Goal: Task Accomplishment & Management: Use online tool/utility

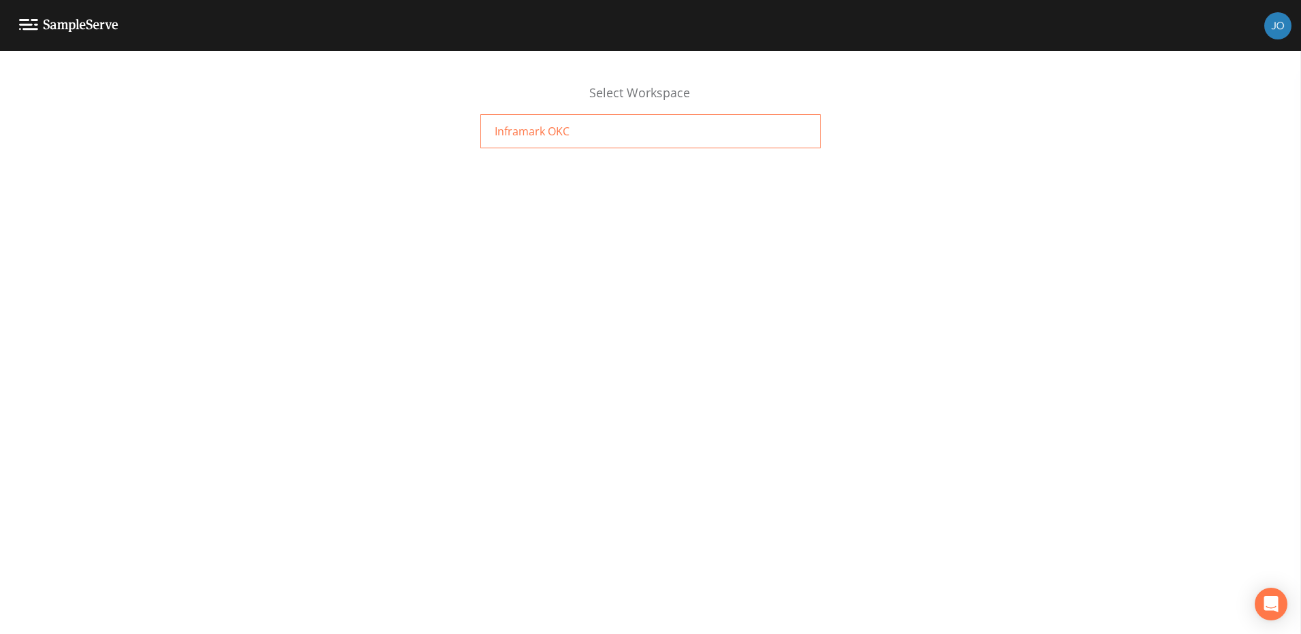
click at [595, 126] on div "Inframark OKC" at bounding box center [650, 131] width 340 height 34
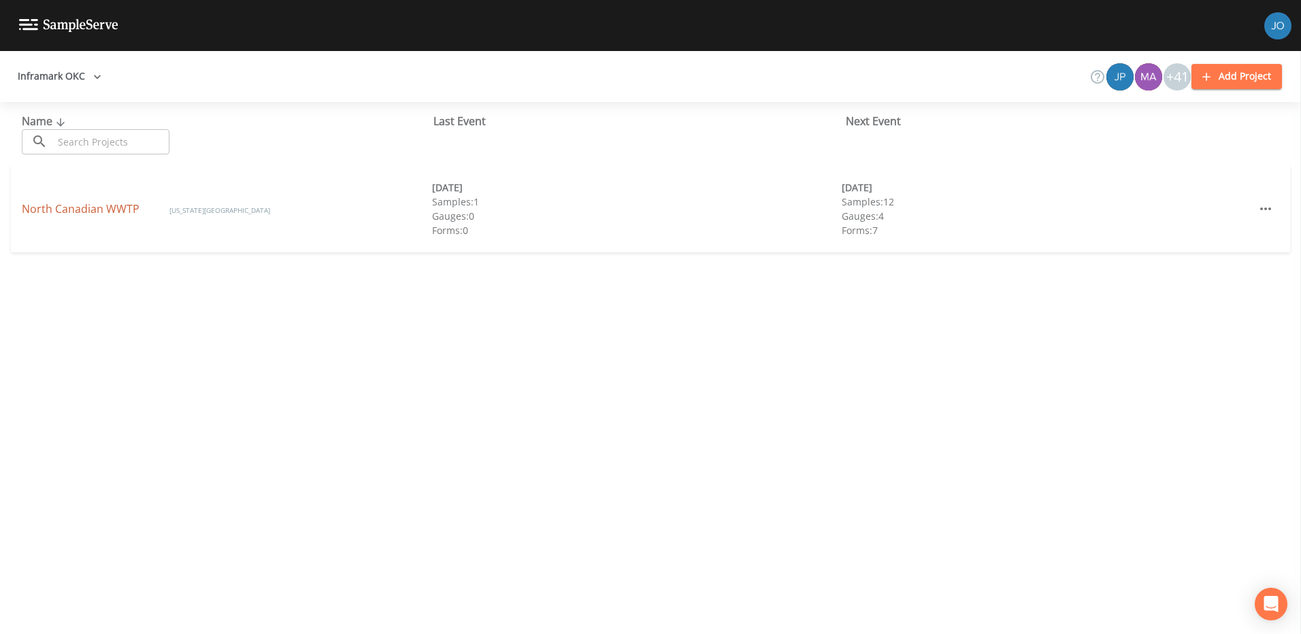
click at [82, 209] on link "North Canadian WWTP" at bounding box center [82, 208] width 120 height 15
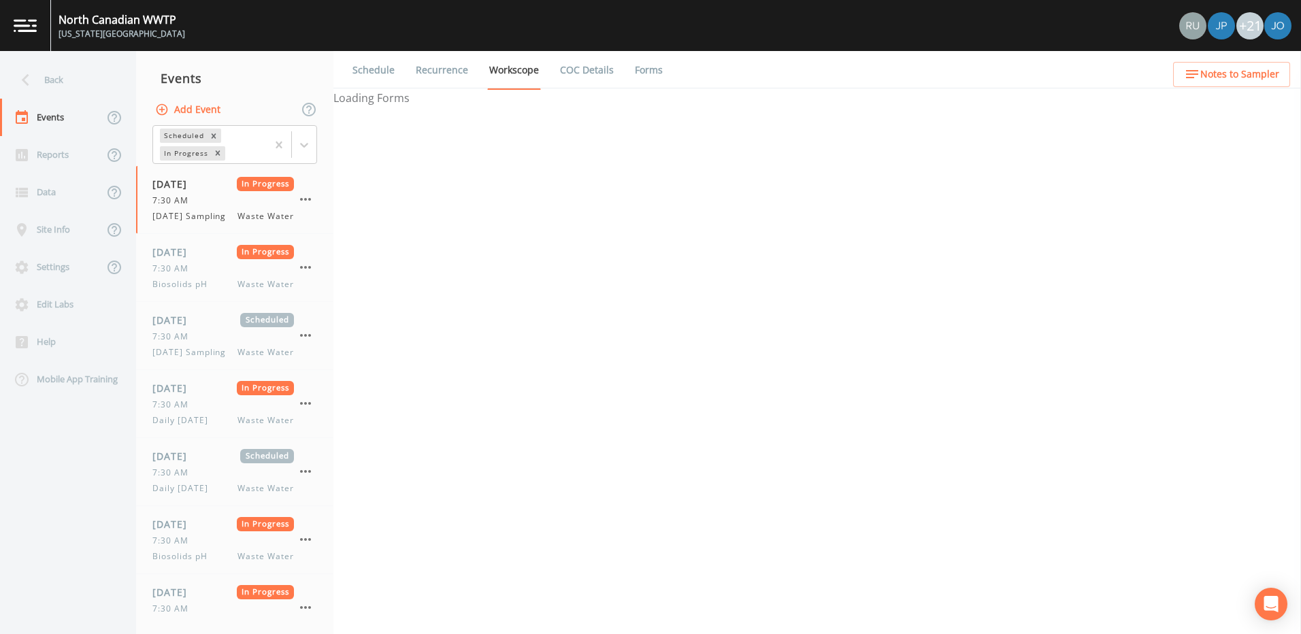
select select "b6a3c313-748b-4795-a028-792ad310bd60"
select select "092b3f94-5697-4c94-9891-da161916fdbb"
select select "b6a3c313-748b-4795-a028-792ad310bd60"
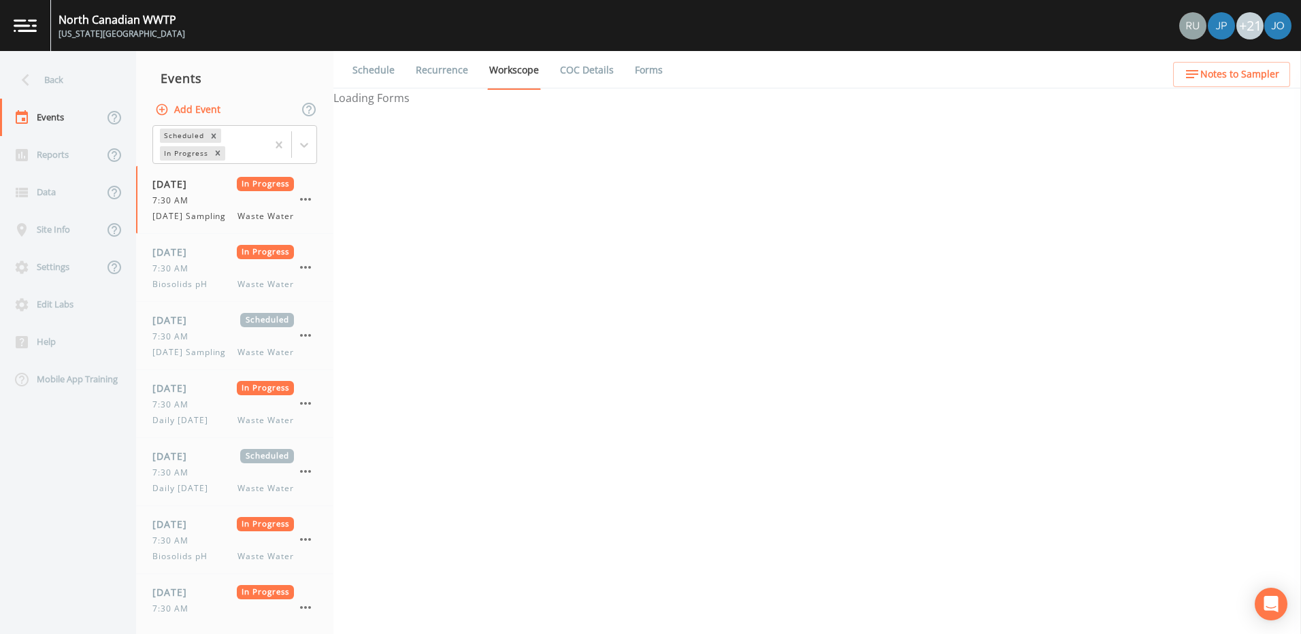
select select "092b3f94-5697-4c94-9891-da161916fdbb"
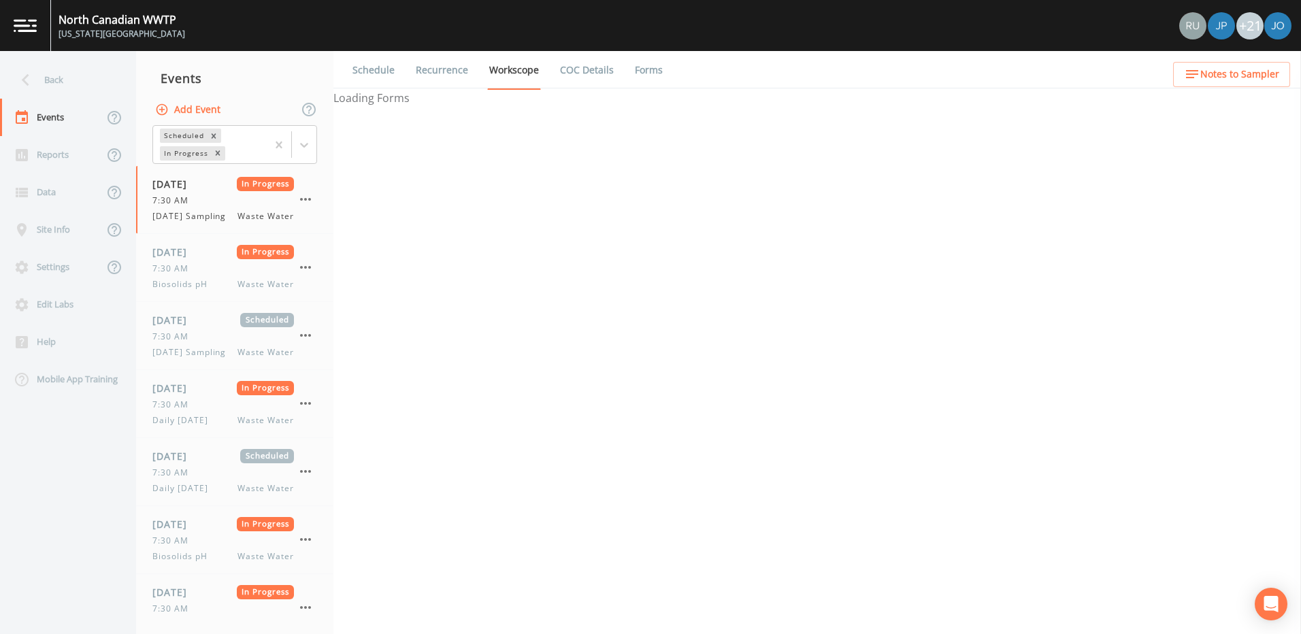
select select "092b3f94-5697-4c94-9891-da161916fdbb"
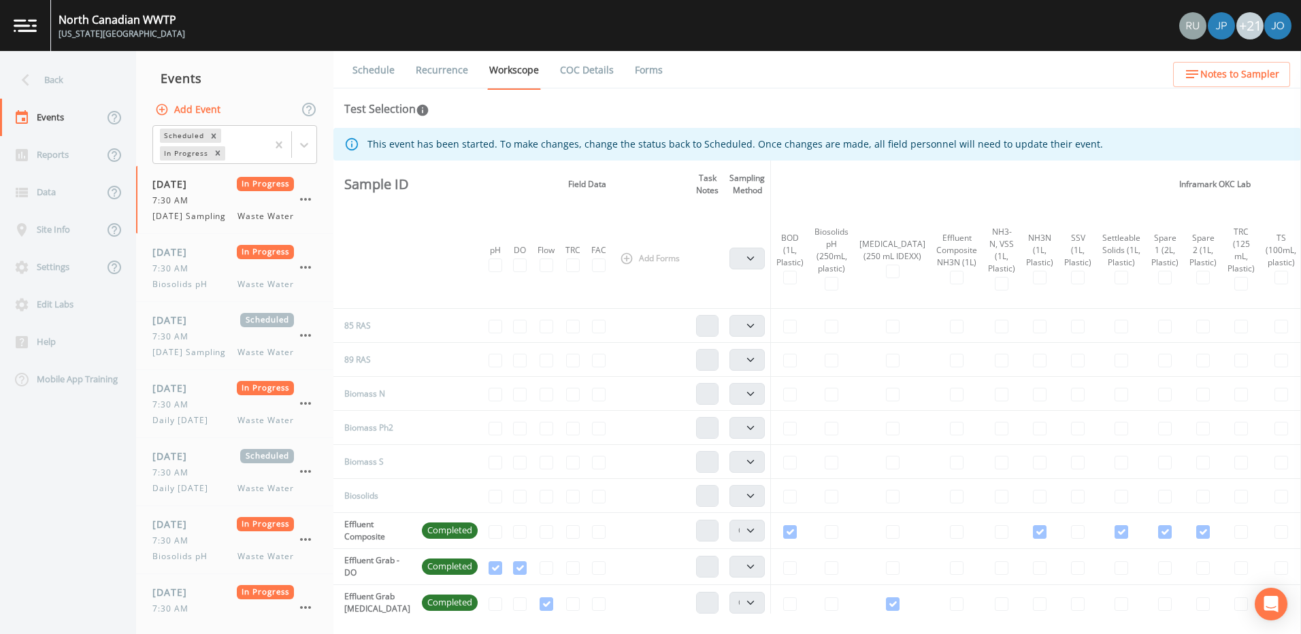
click at [1243, 28] on div "+21" at bounding box center [1249, 25] width 27 height 27
click at [1255, 26] on div "+21" at bounding box center [1249, 25] width 27 height 27
click at [1252, 25] on div "+21" at bounding box center [1249, 25] width 27 height 27
click at [29, 27] on img at bounding box center [25, 25] width 23 height 13
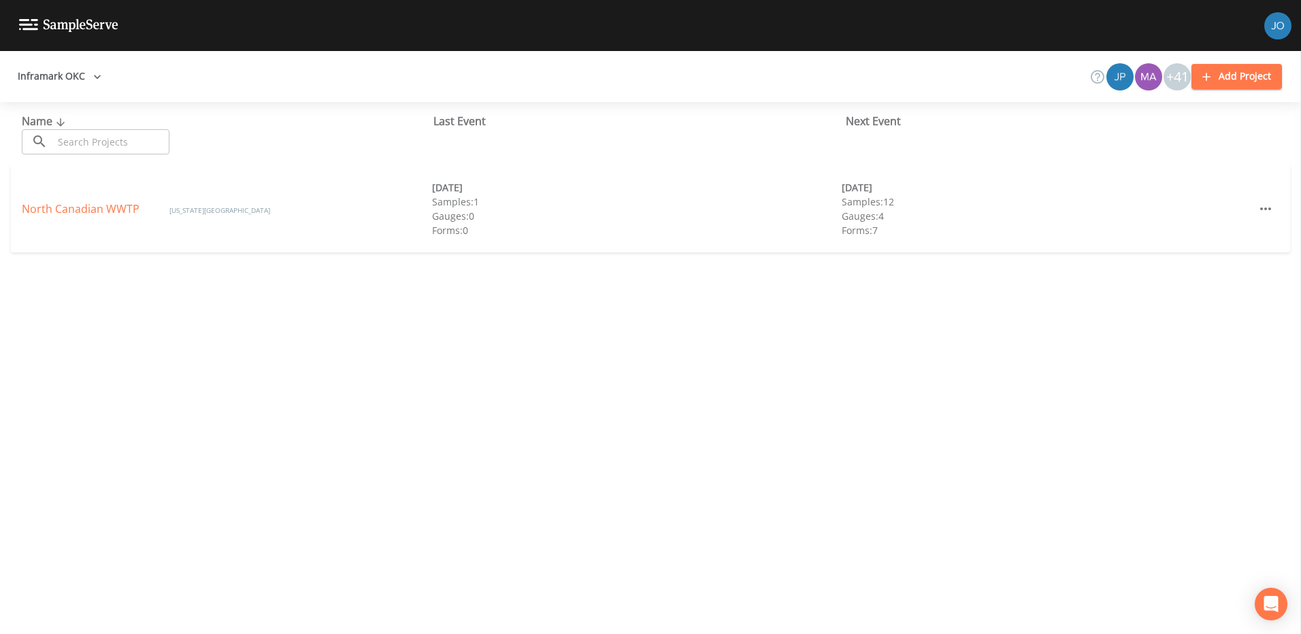
click at [1177, 77] on div "+41" at bounding box center [1176, 76] width 27 height 27
click at [1174, 77] on div "+41" at bounding box center [1176, 76] width 27 height 27
drag, startPoint x: 1174, startPoint y: 77, endPoint x: 1044, endPoint y: 153, distance: 151.2
click at [1036, 162] on div "Name ​ ​ Last Event Next Event" at bounding box center [650, 133] width 1301 height 63
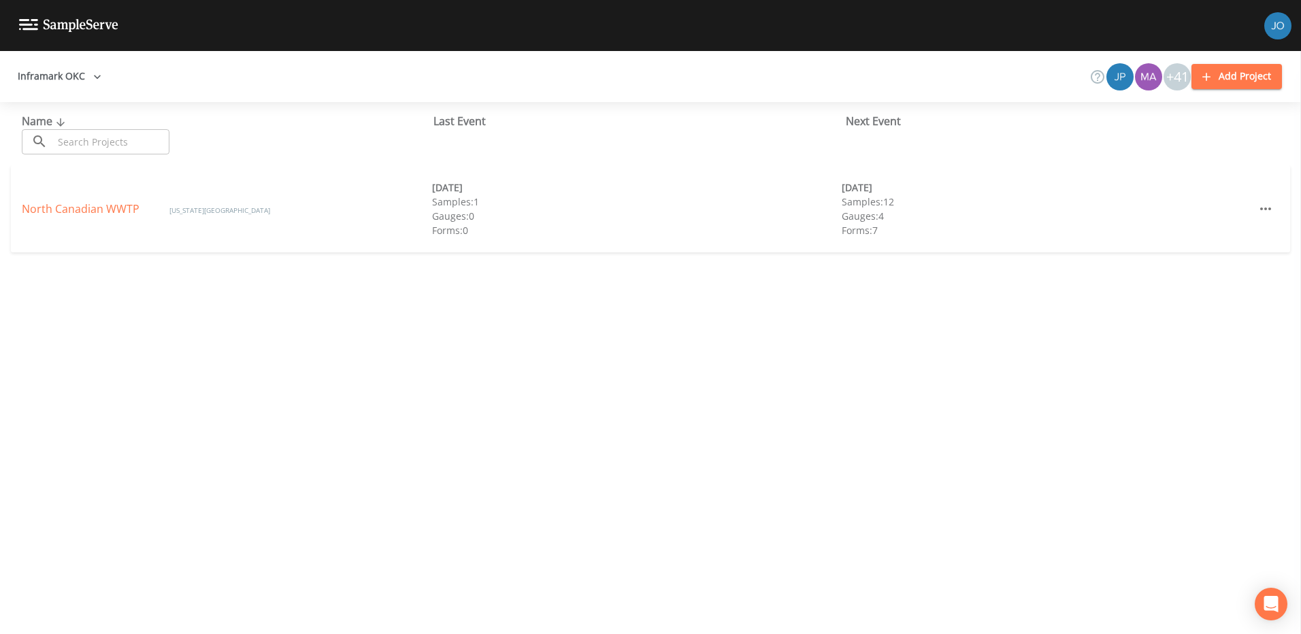
click at [1164, 76] on div "+41" at bounding box center [1177, 76] width 29 height 27
click at [1229, 76] on button "Add Project" at bounding box center [1236, 76] width 90 height 25
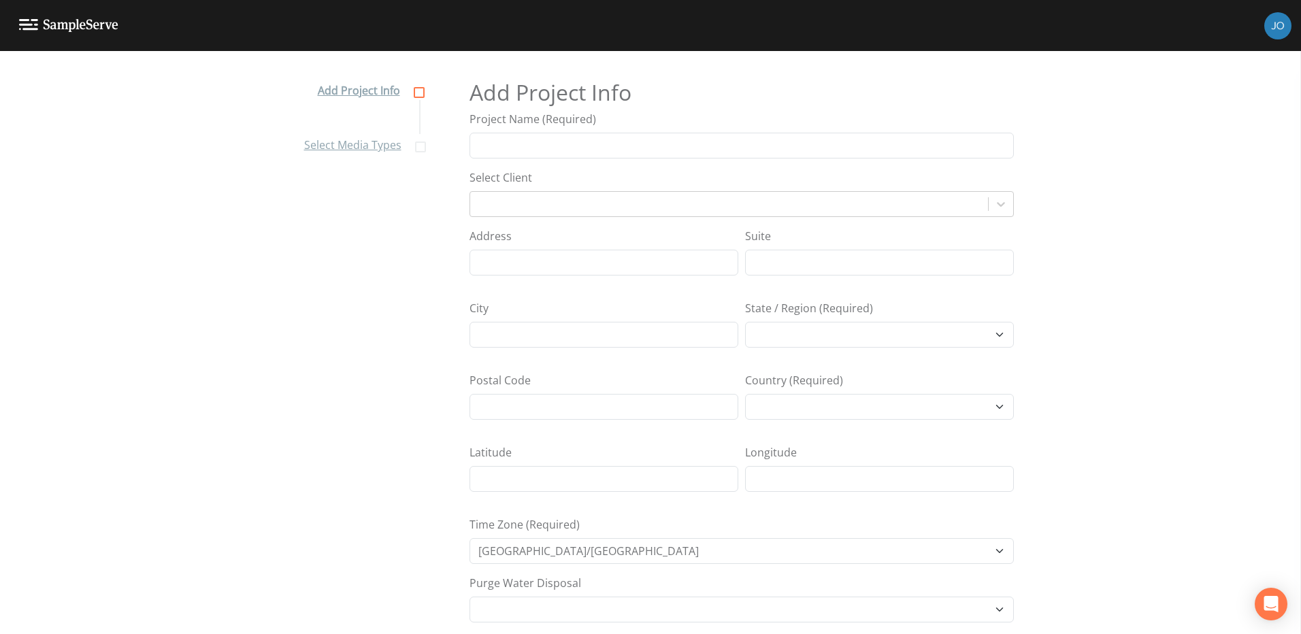
click at [32, 23] on img at bounding box center [68, 25] width 99 height 13
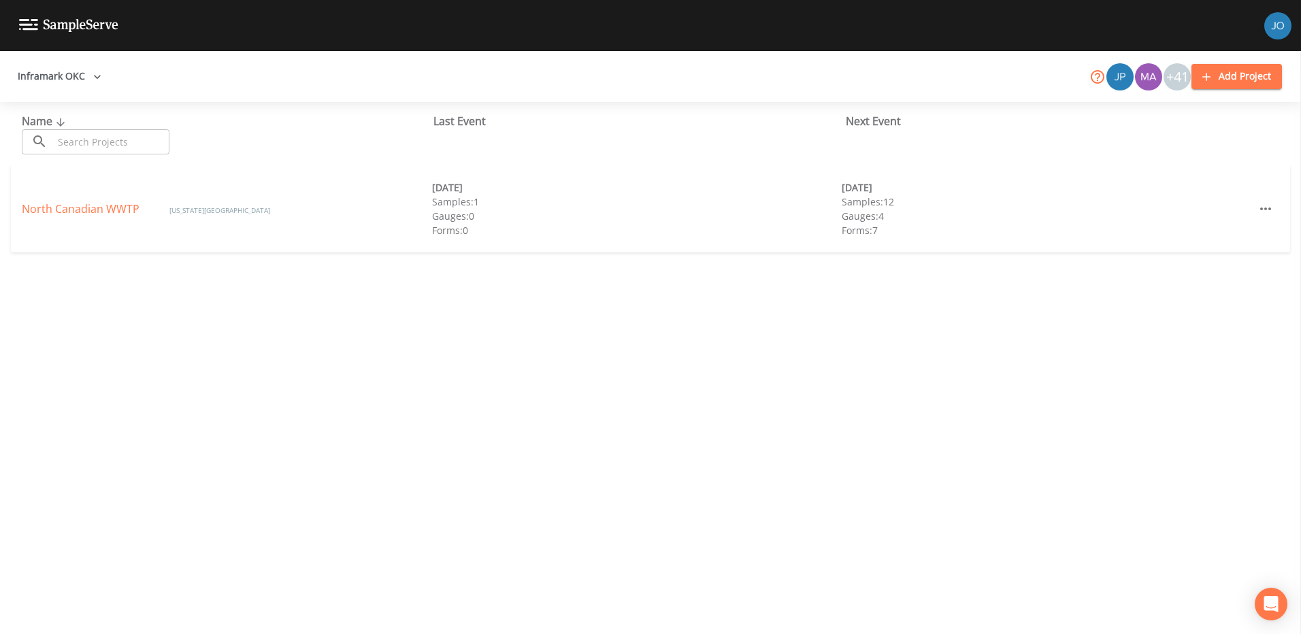
click at [1102, 76] on icon at bounding box center [1097, 77] width 16 height 16
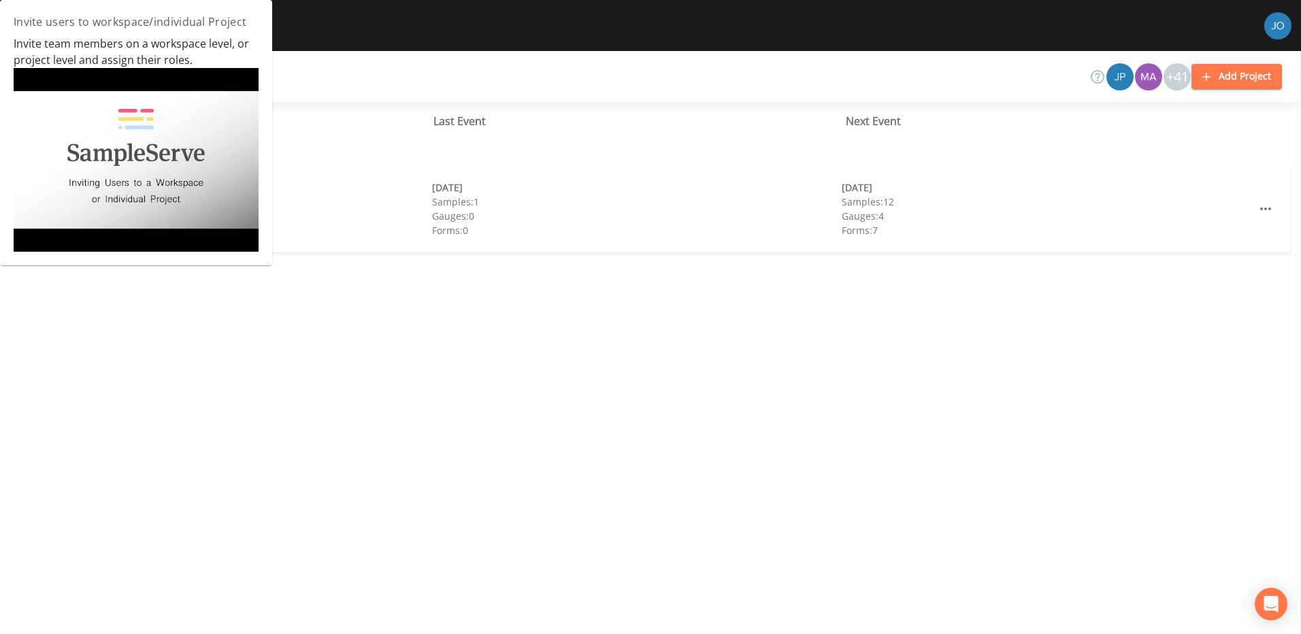
click at [327, 22] on div at bounding box center [650, 25] width 1301 height 51
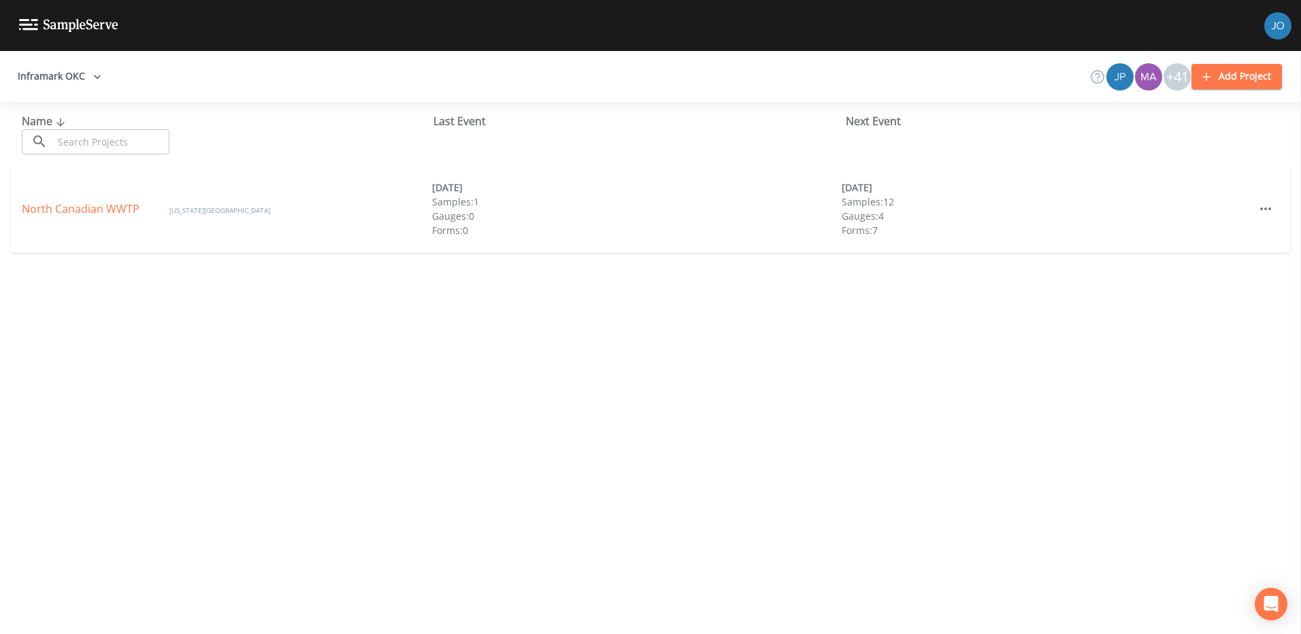
click at [33, 22] on img at bounding box center [68, 25] width 99 height 13
click at [91, 78] on icon "button" at bounding box center [97, 77] width 14 height 14
click at [296, 169] on div at bounding box center [650, 317] width 1301 height 634
click at [67, 201] on div "North Canadian WWTP Oklahoma City" at bounding box center [227, 209] width 410 height 16
click at [73, 207] on link "North Canadian WWTP" at bounding box center [82, 208] width 120 height 15
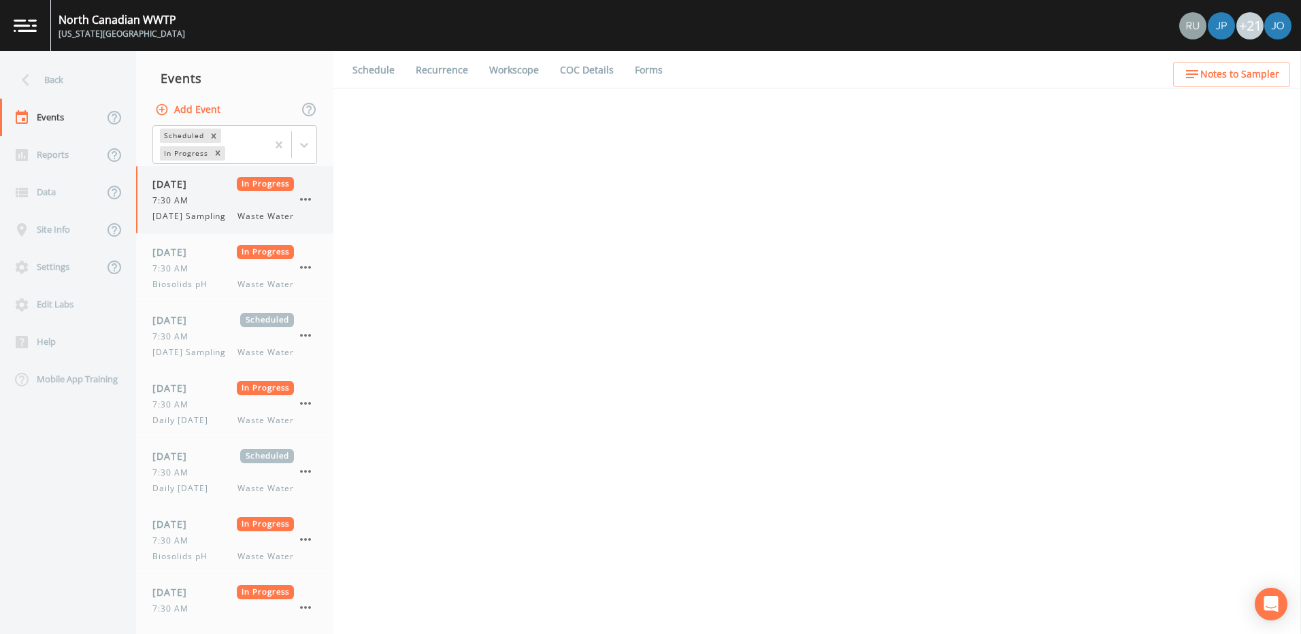
select select "b6a3c313-748b-4795-a028-792ad310bd60"
select select "092b3f94-5697-4c94-9891-da161916fdbb"
select select "b6a3c313-748b-4795-a028-792ad310bd60"
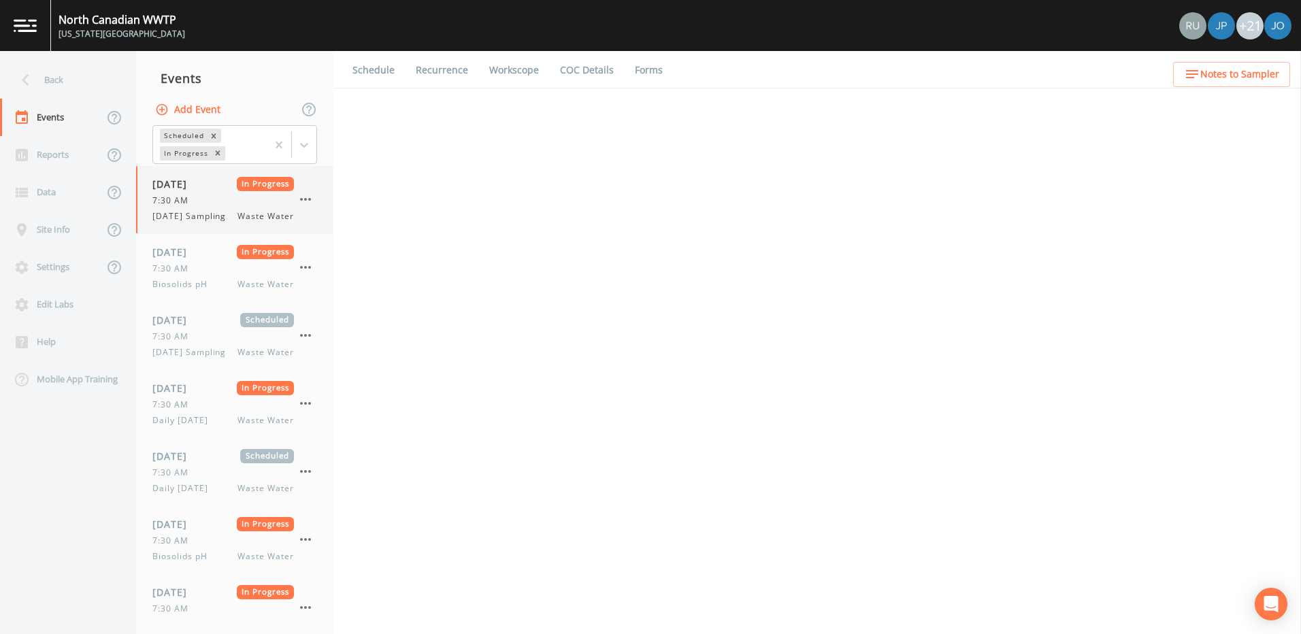
select select "092b3f94-5697-4c94-9891-da161916fdbb"
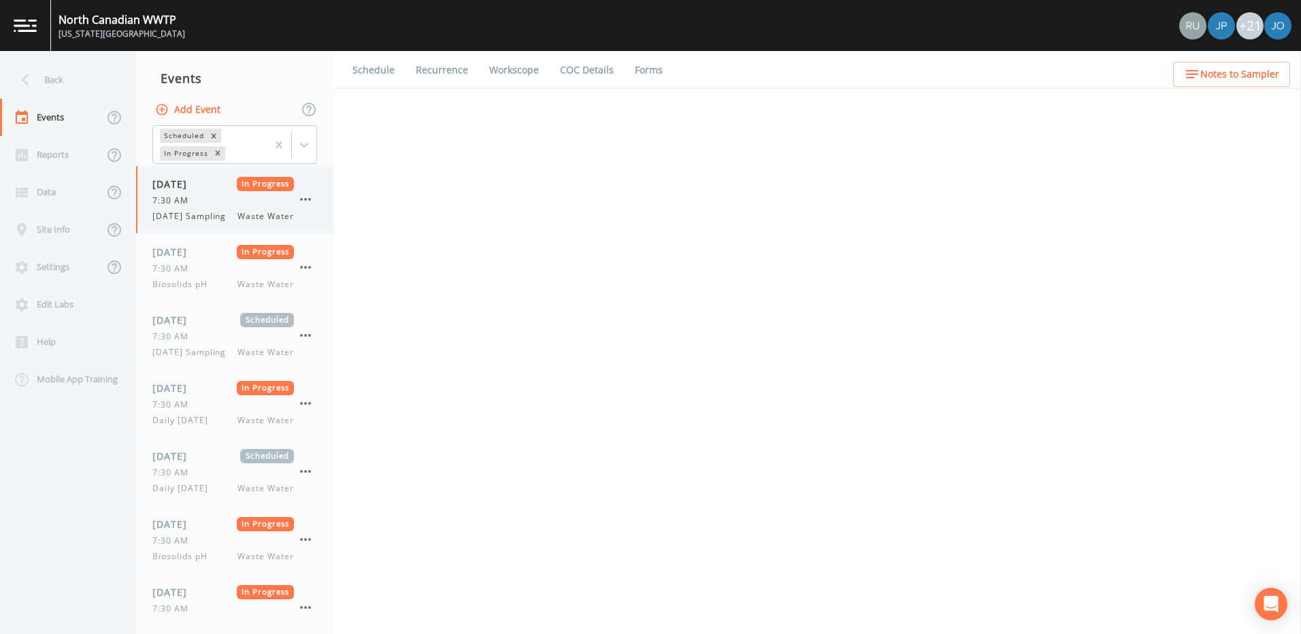
select select "092b3f94-5697-4c94-9891-da161916fdbb"
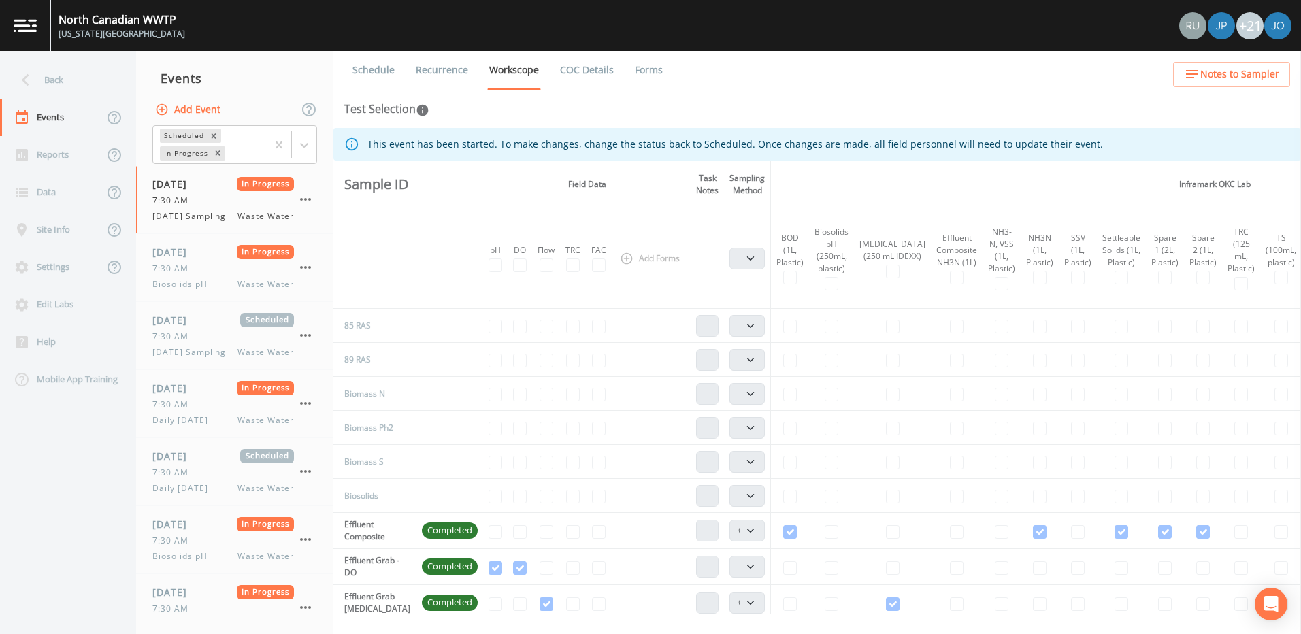
drag, startPoint x: 1176, startPoint y: 25, endPoint x: 1142, endPoint y: 18, distance: 34.0
click at [1142, 18] on div "North Canadian WWTP Oklahoma City +21" at bounding box center [650, 25] width 1301 height 51
click at [48, 231] on div "Site Info" at bounding box center [51, 229] width 103 height 37
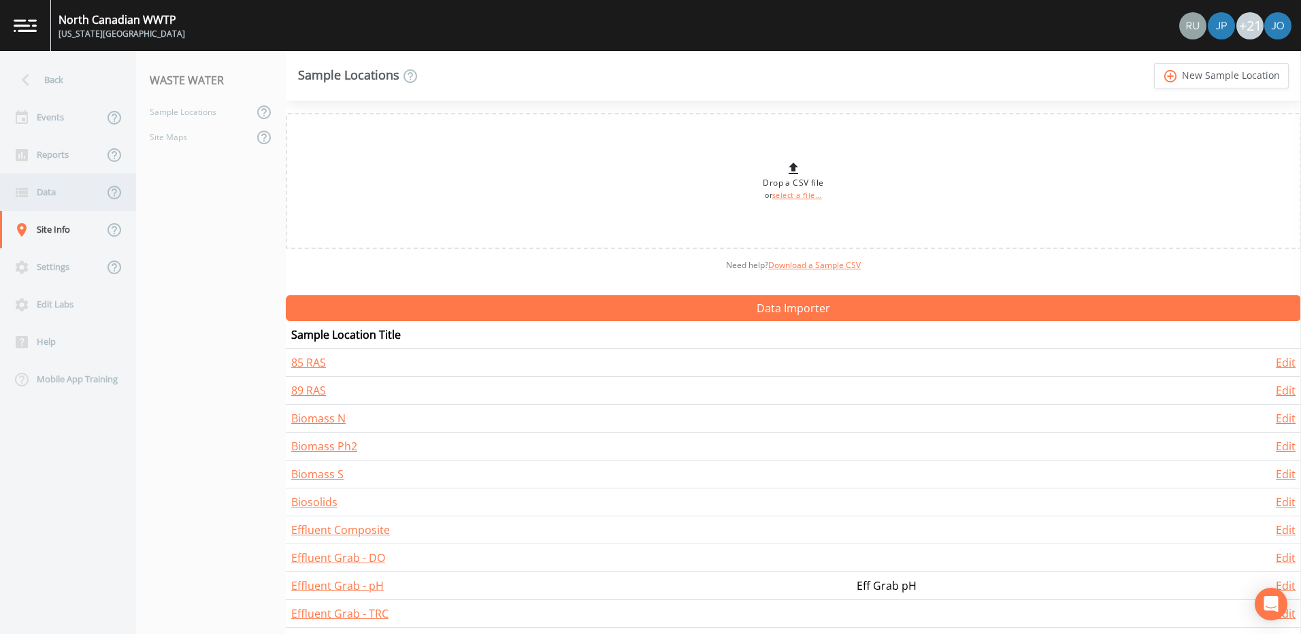
click at [42, 193] on div "Data" at bounding box center [51, 191] width 103 height 37
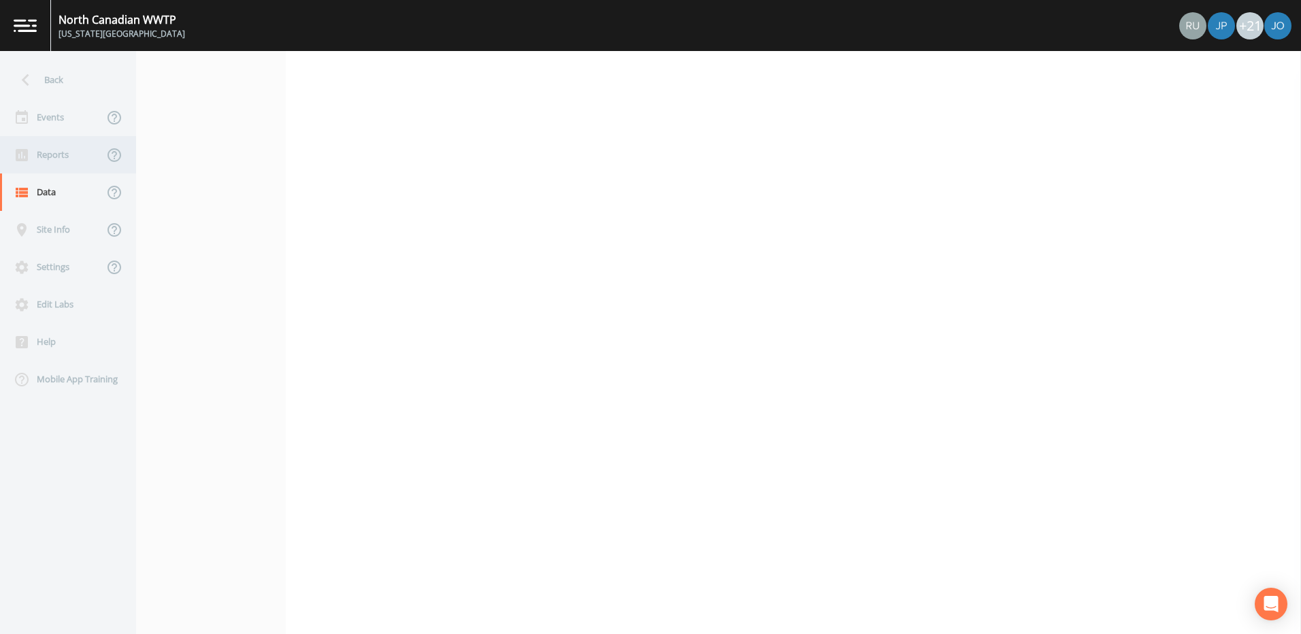
click at [44, 154] on div "Reports" at bounding box center [51, 154] width 103 height 37
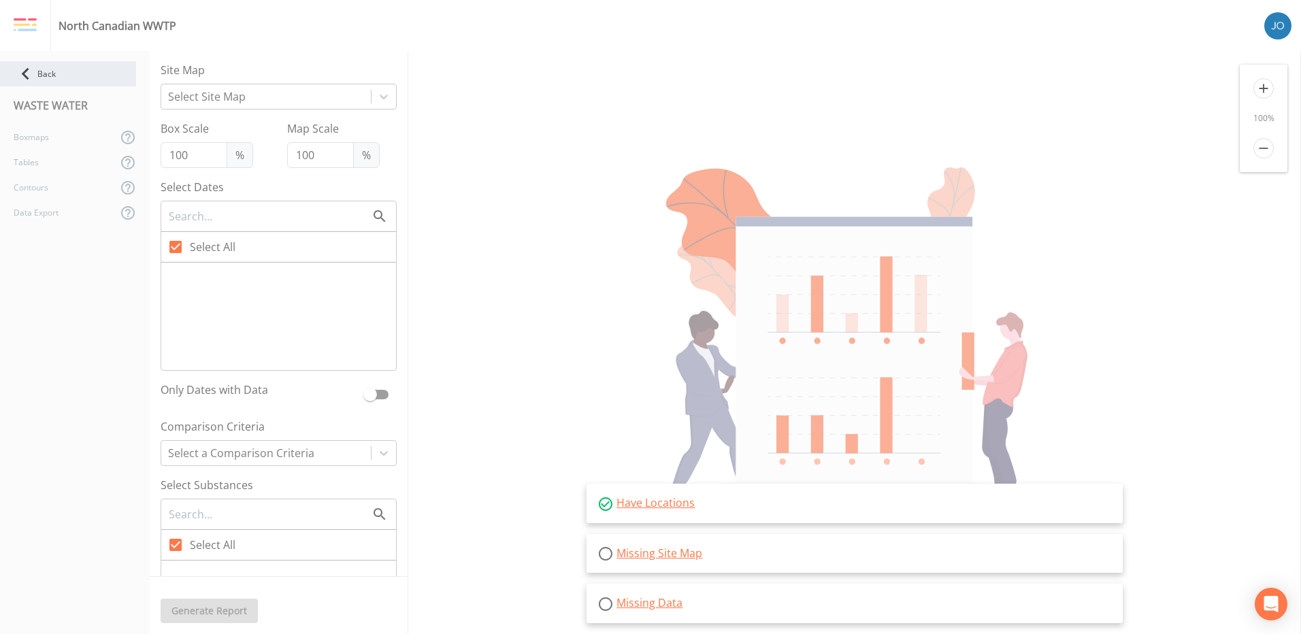
click at [29, 74] on icon at bounding box center [26, 74] width 24 height 24
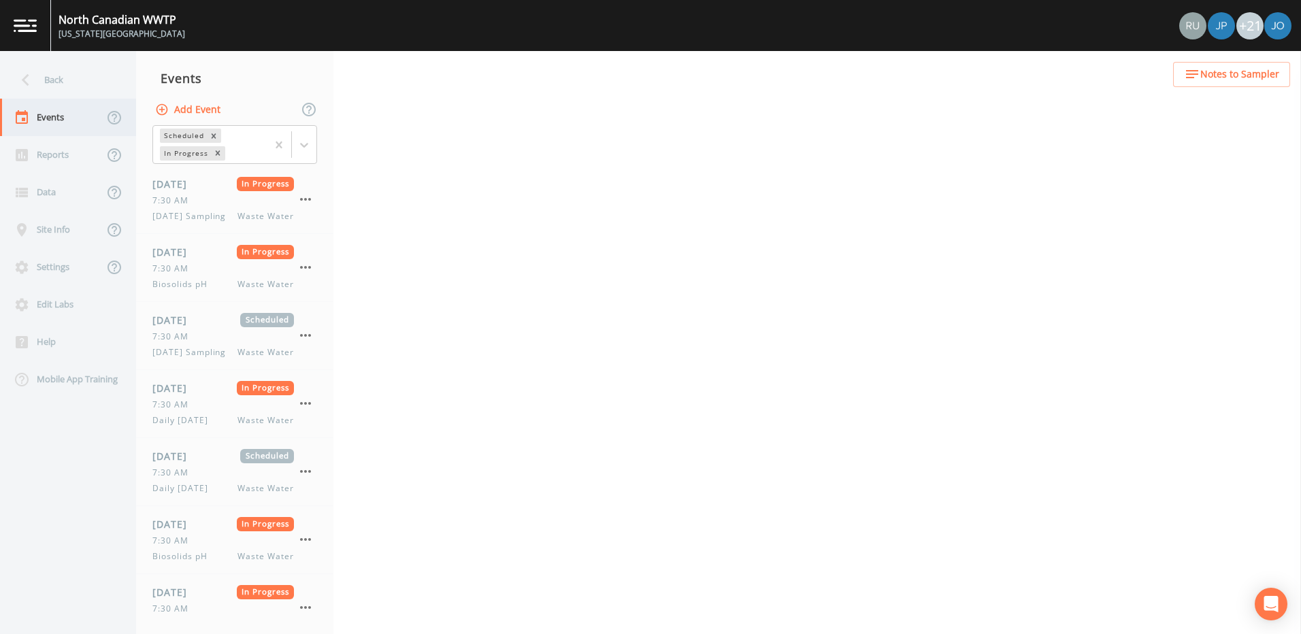
select select "b6a3c313-748b-4795-a028-792ad310bd60"
select select "092b3f94-5697-4c94-9891-da161916fdbb"
select select "b6a3c313-748b-4795-a028-792ad310bd60"
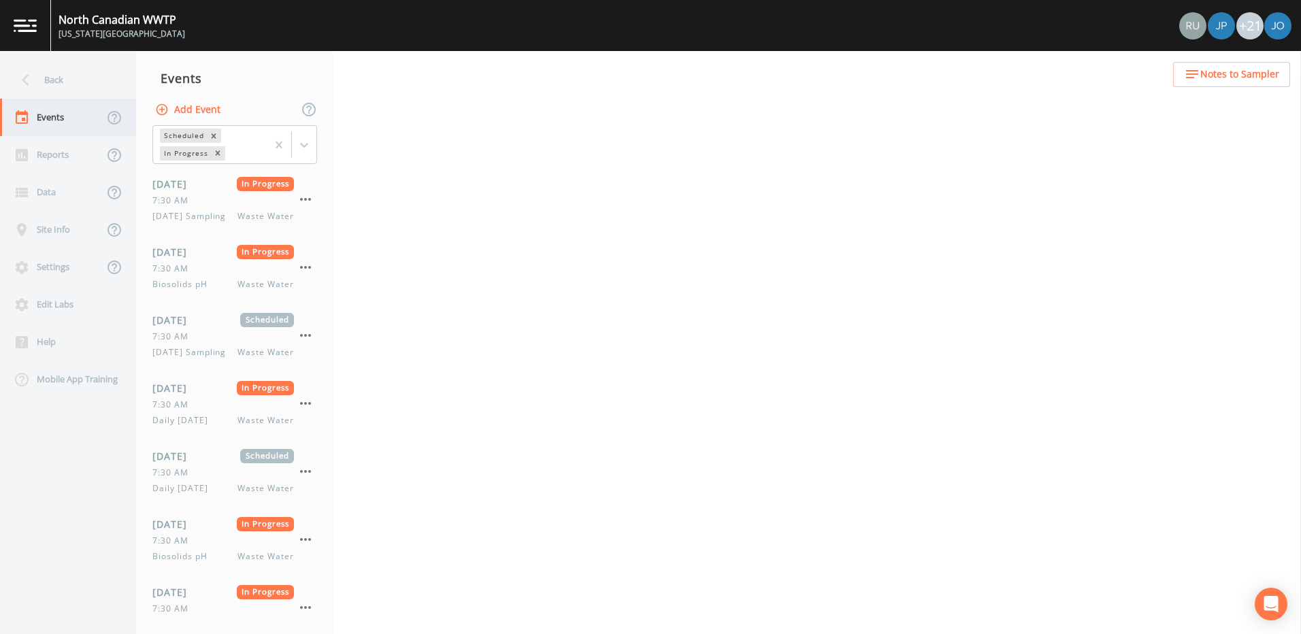
select select "092b3f94-5697-4c94-9891-da161916fdbb"
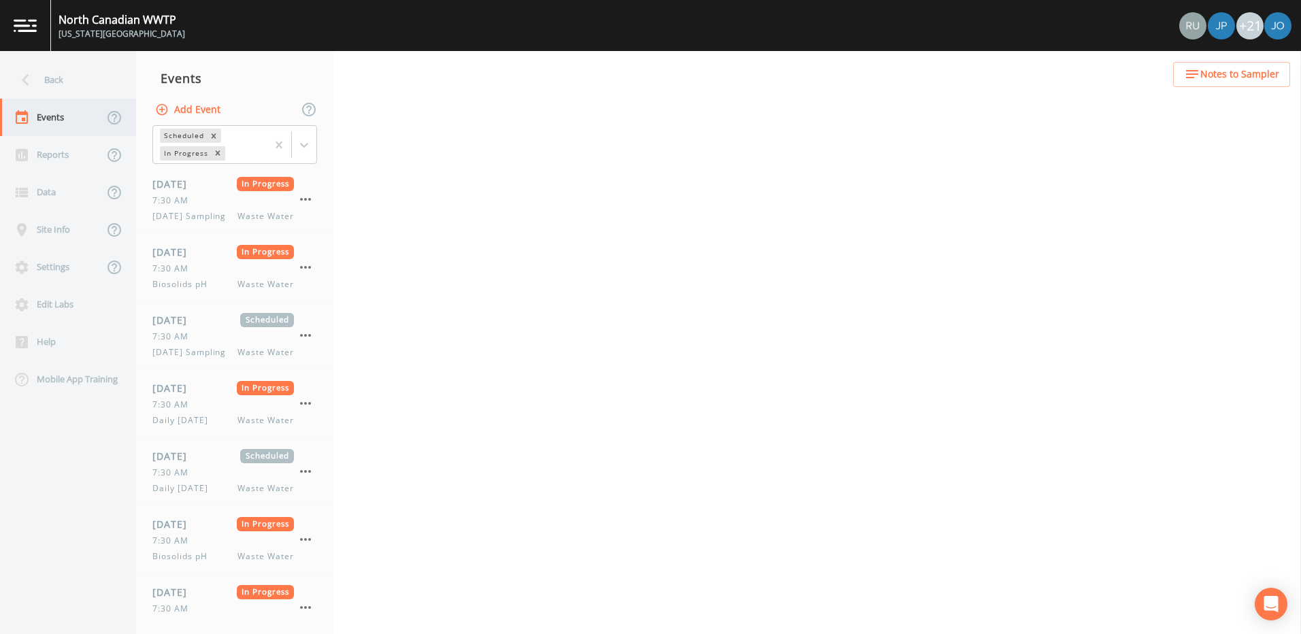
select select "092b3f94-5697-4c94-9891-da161916fdbb"
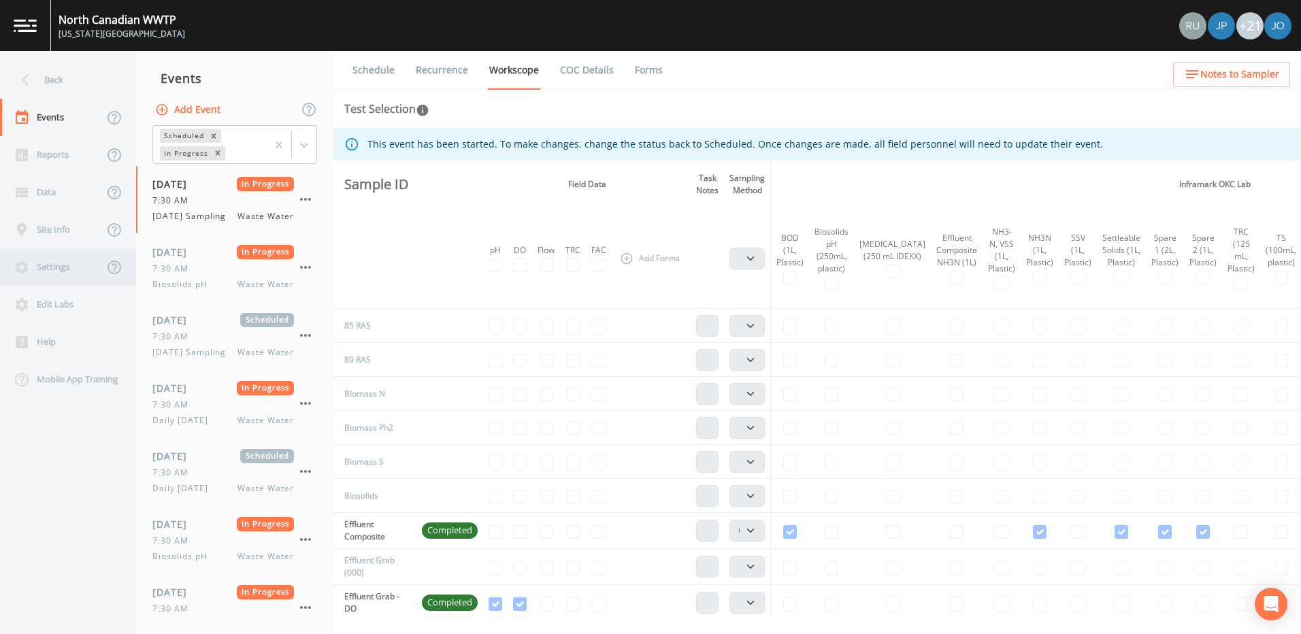
click at [44, 261] on div "Settings" at bounding box center [51, 266] width 103 height 37
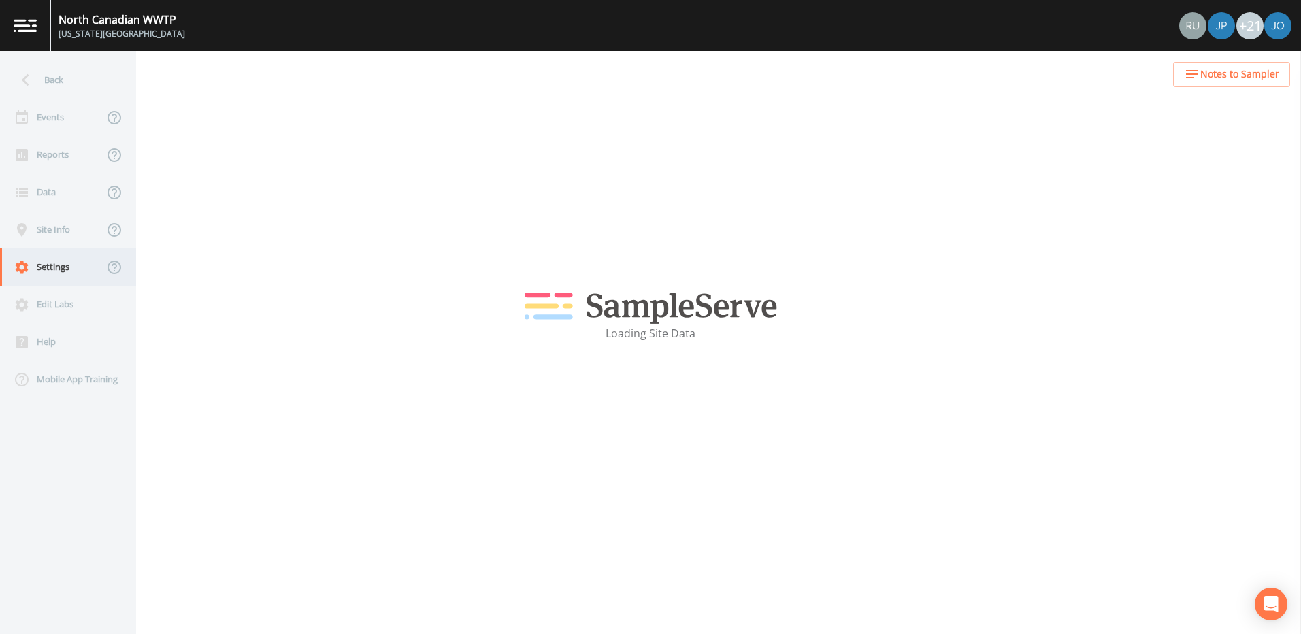
select select "6f63599f-bc40-47e3-8555-93000077dc86"
select select "United States"
select select "America/Chicago"
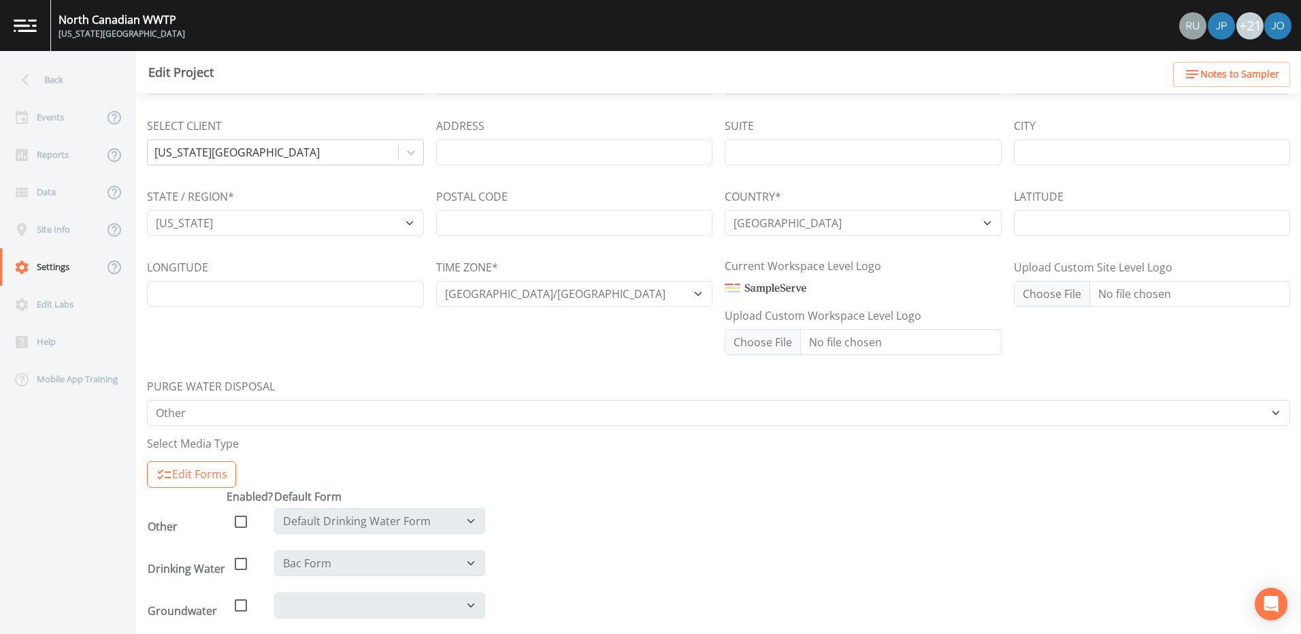
scroll to position [267, 0]
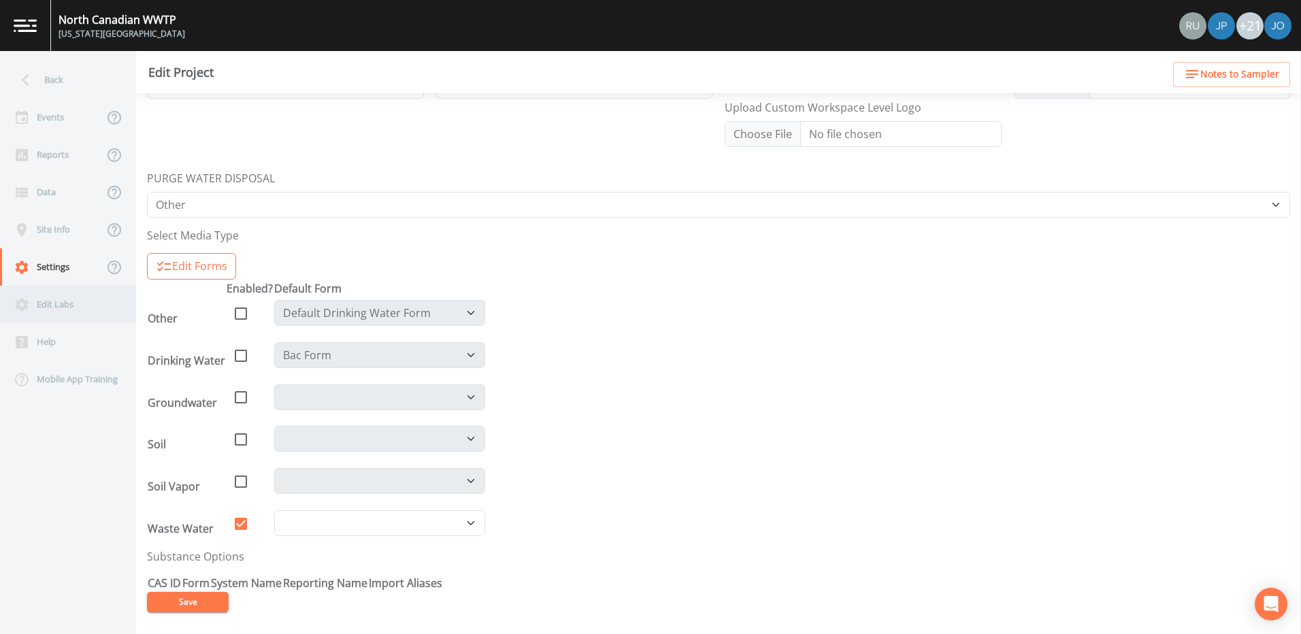
click at [35, 305] on div "Edit Labs" at bounding box center [61, 304] width 122 height 37
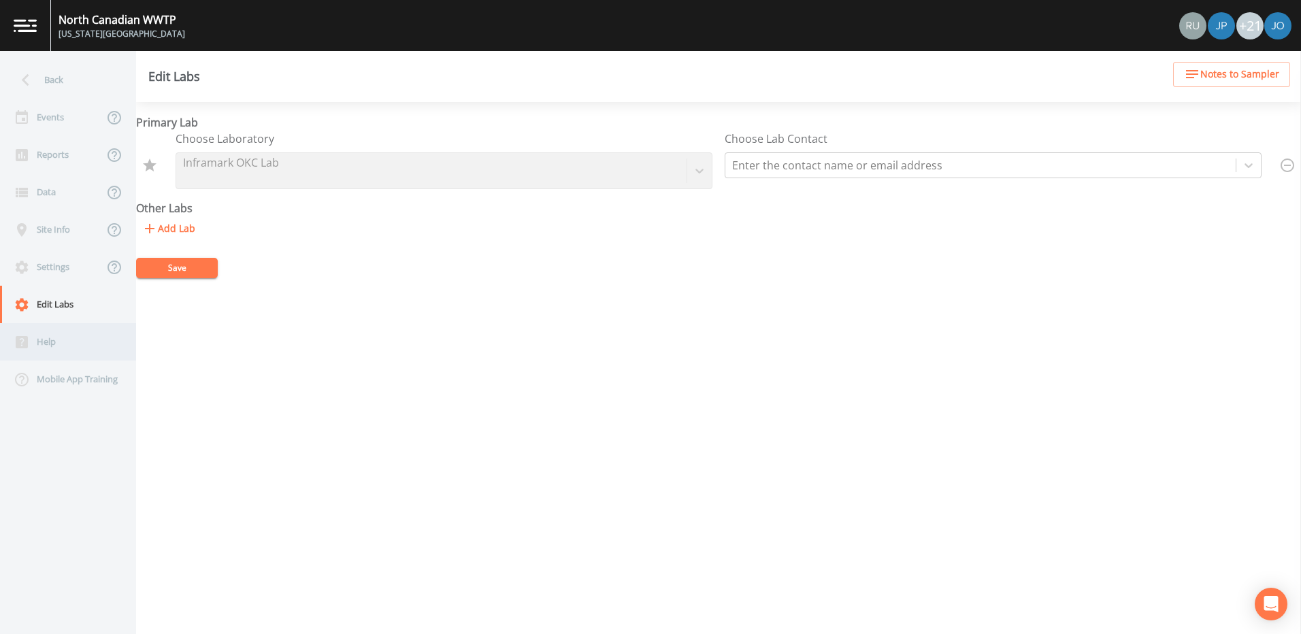
click at [40, 344] on div "Help" at bounding box center [61, 341] width 122 height 37
click at [46, 120] on div "Events" at bounding box center [51, 117] width 103 height 37
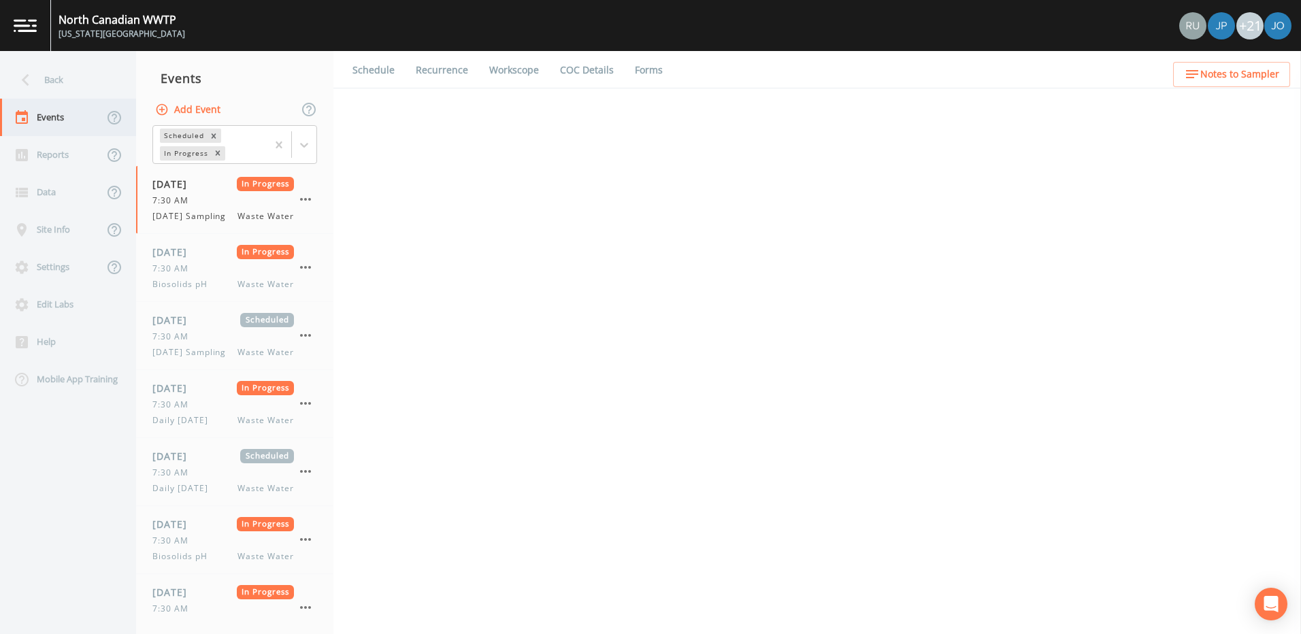
select select "b6a3c313-748b-4795-a028-792ad310bd60"
select select "092b3f94-5697-4c94-9891-da161916fdbb"
select select "b6a3c313-748b-4795-a028-792ad310bd60"
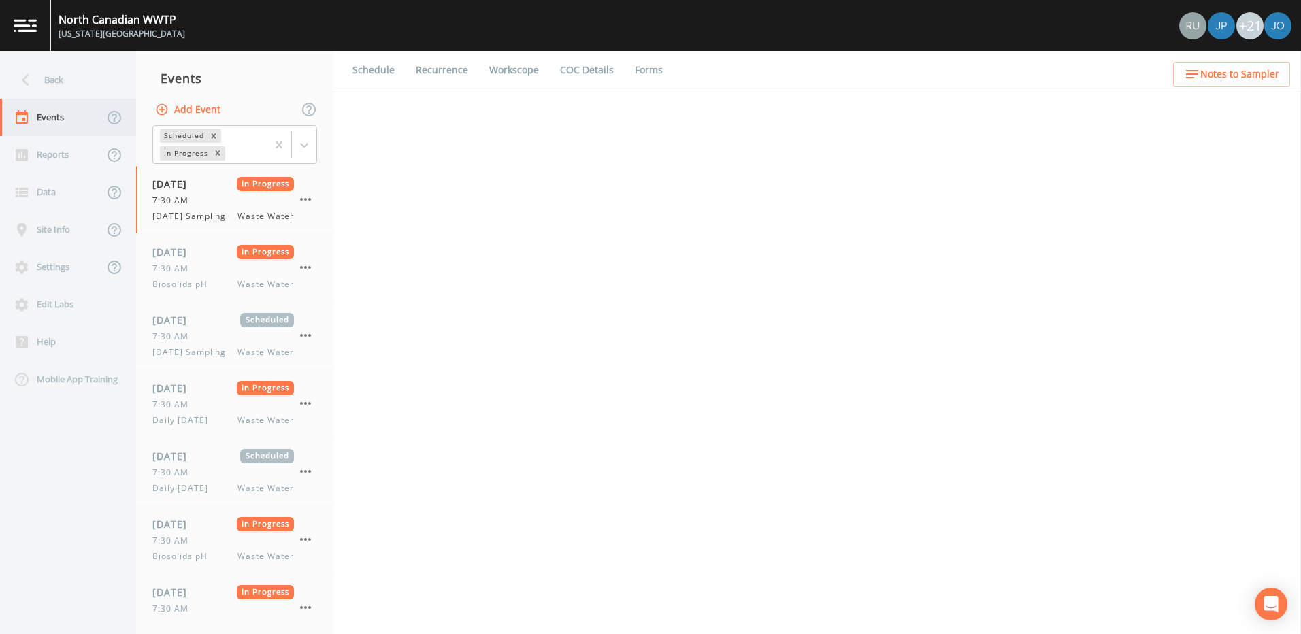
select select "092b3f94-5697-4c94-9891-da161916fdbb"
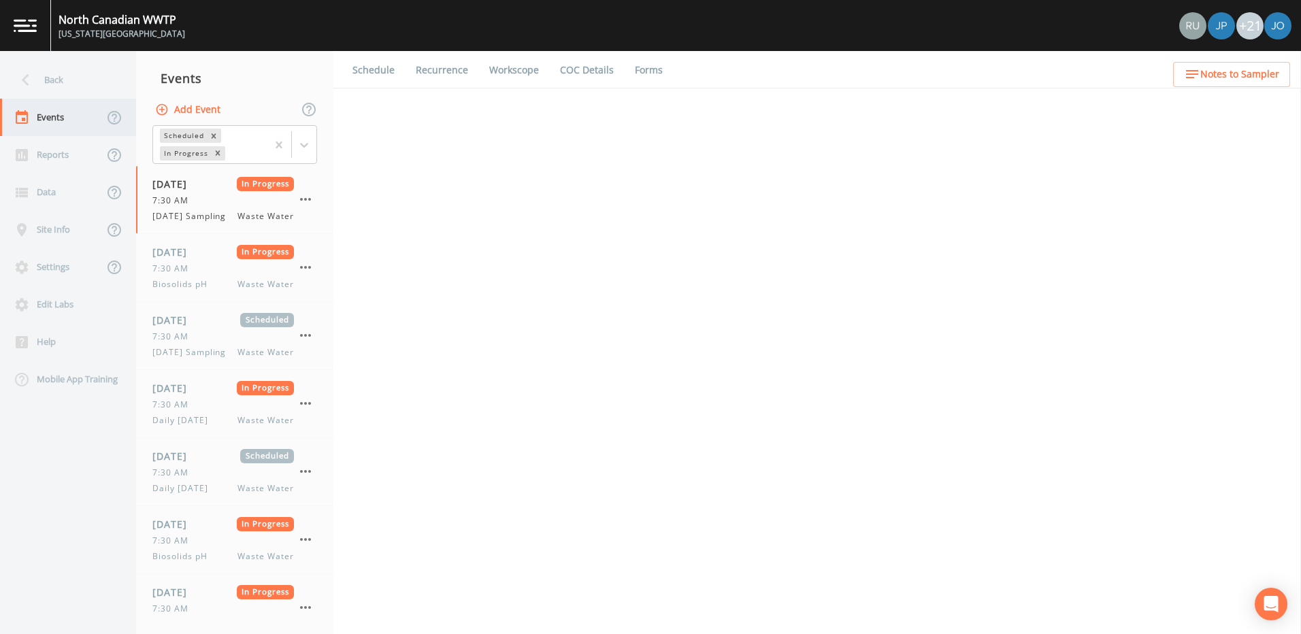
select select "092b3f94-5697-4c94-9891-da161916fdbb"
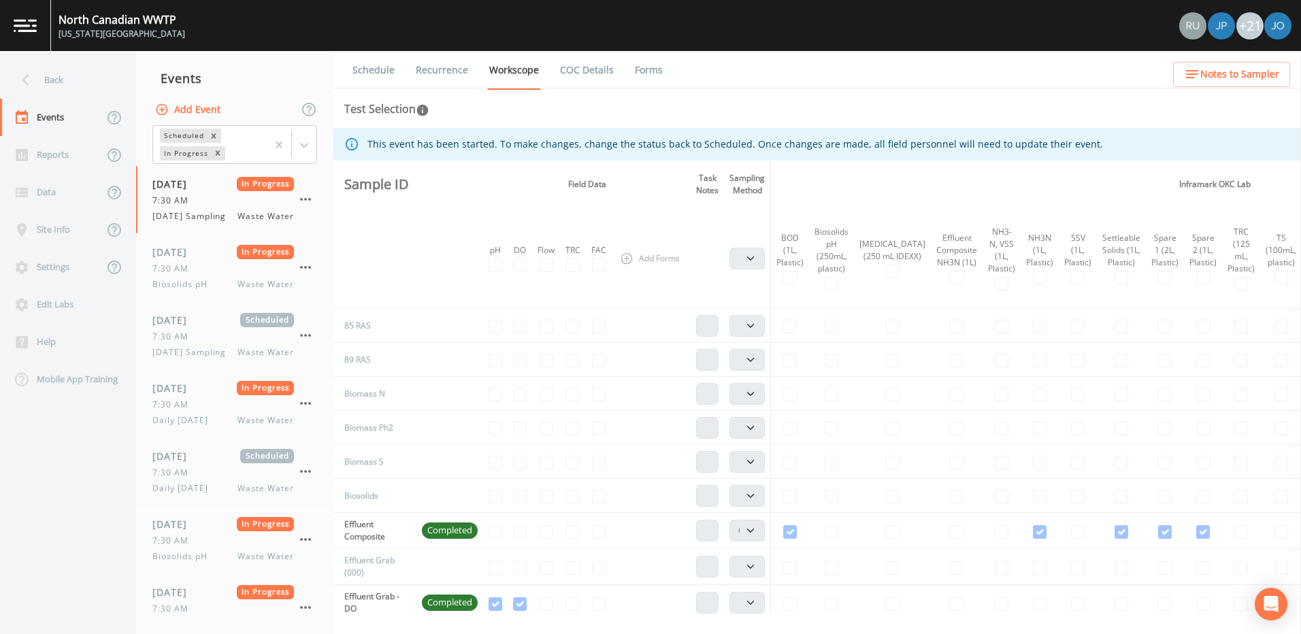
click at [1244, 24] on div "+21" at bounding box center [1249, 25] width 27 height 27
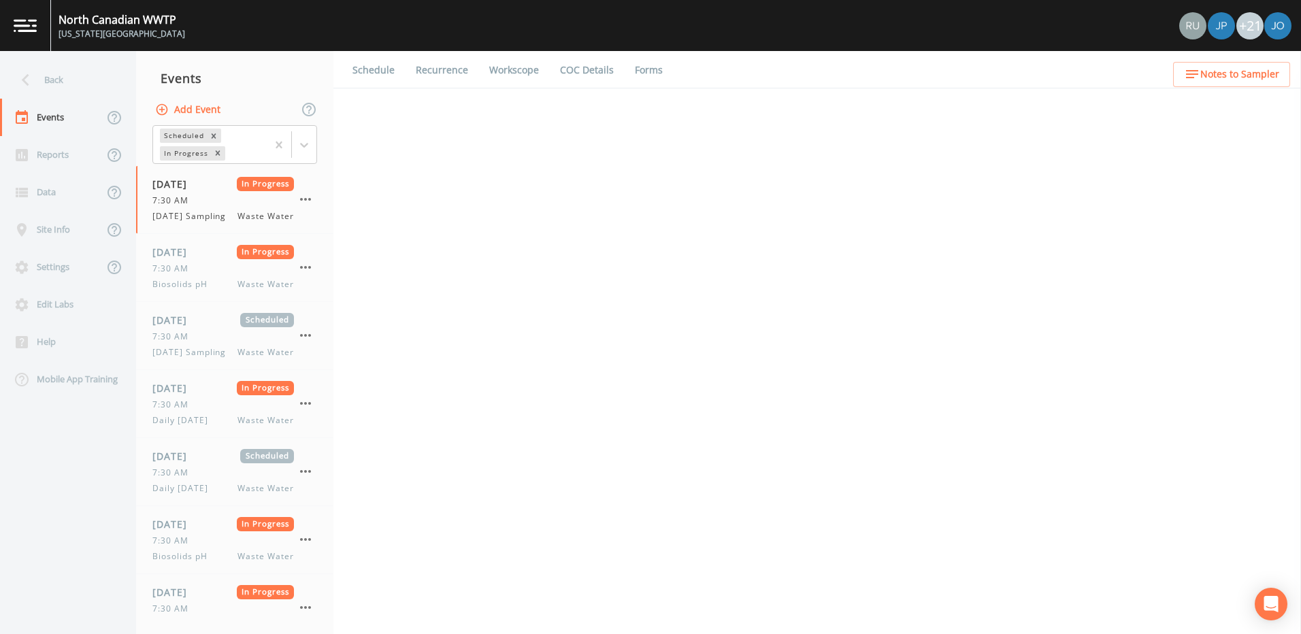
select select "b6a3c313-748b-4795-a028-792ad310bd60"
select select "092b3f94-5697-4c94-9891-da161916fdbb"
select select "b6a3c313-748b-4795-a028-792ad310bd60"
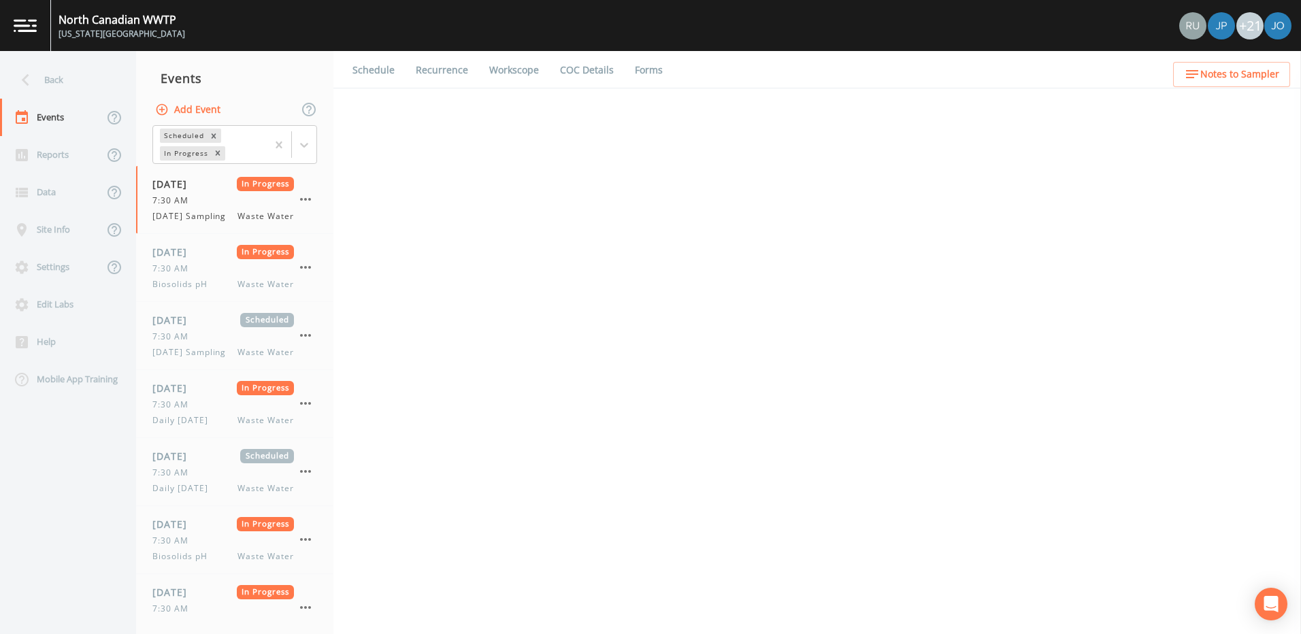
select select "092b3f94-5697-4c94-9891-da161916fdbb"
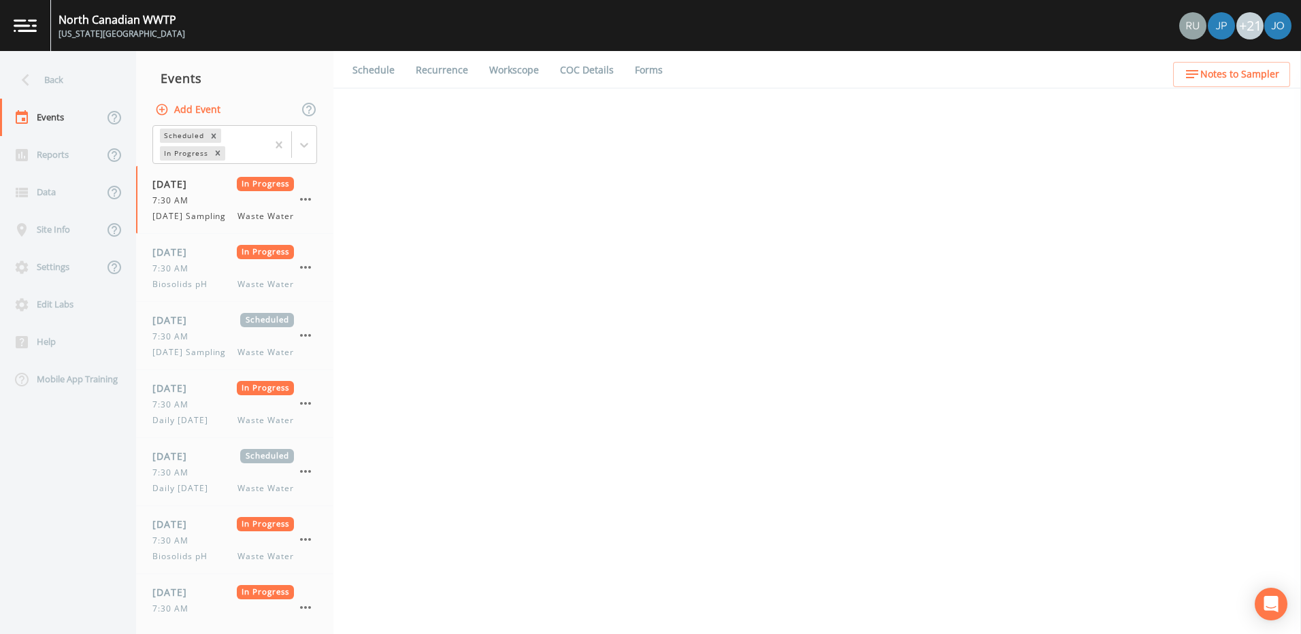
select select "092b3f94-5697-4c94-9891-da161916fdbb"
